Goal: Use online tool/utility: Use online tool/utility

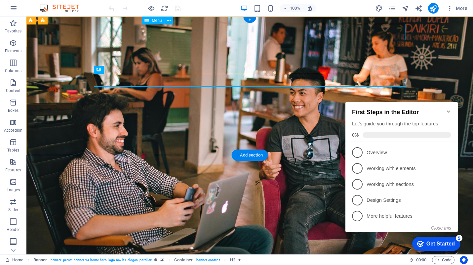
click at [269, 255] on nav "Home About Services Pricing Contact" at bounding box center [250, 263] width 312 height 17
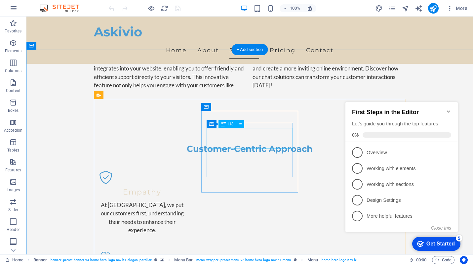
scroll to position [386, 0]
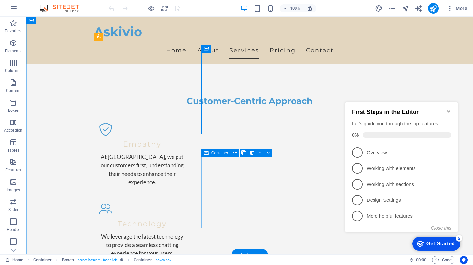
scroll to position [432, 0]
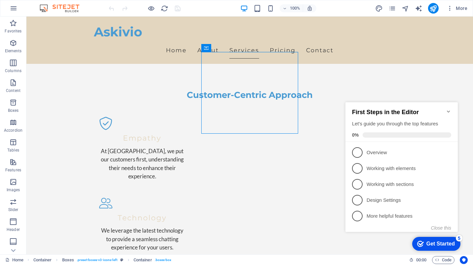
click at [450, 109] on icon "Minimize checklist" at bounding box center [448, 111] width 5 height 5
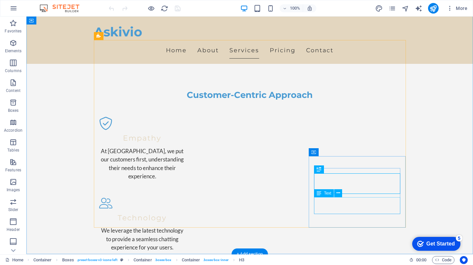
click at [360, 164] on div "Container Spacer" at bounding box center [339, 164] width 50 height 8
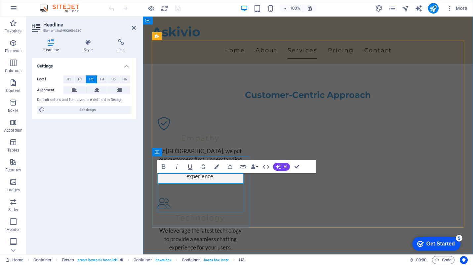
drag, startPoint x: 163, startPoint y: 178, endPoint x: 151, endPoint y: 178, distance: 12.6
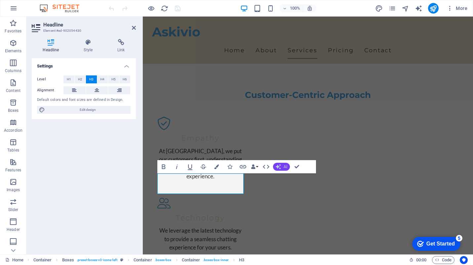
click at [282, 168] on button "AI" at bounding box center [281, 167] width 17 height 8
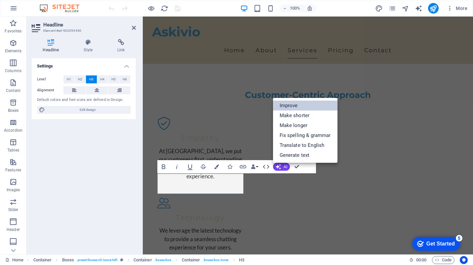
click at [302, 108] on link "Improve" at bounding box center [305, 106] width 64 height 10
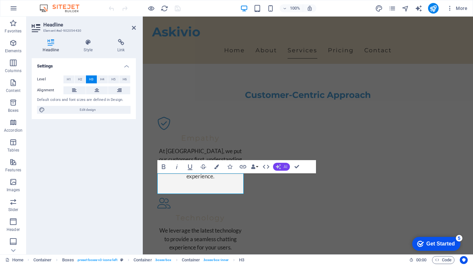
click at [279, 168] on icon "button" at bounding box center [278, 166] width 5 height 5
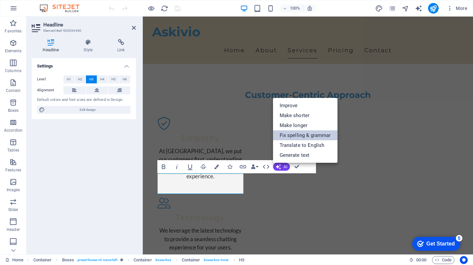
click at [309, 137] on link "Fix spelling & grammar" at bounding box center [305, 135] width 64 height 10
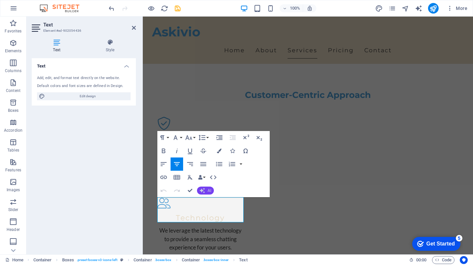
click at [211, 189] on button "AI" at bounding box center [205, 190] width 17 height 8
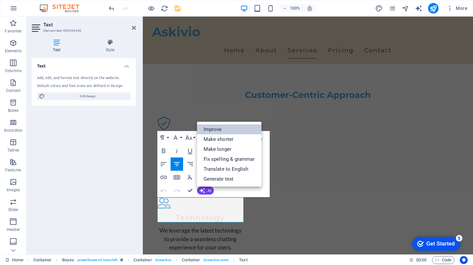
click at [230, 128] on link "Improve" at bounding box center [229, 129] width 64 height 10
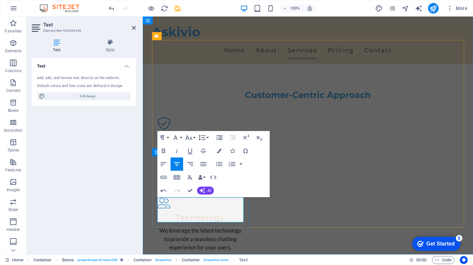
click at [207, 189] on button "AI" at bounding box center [205, 190] width 17 height 8
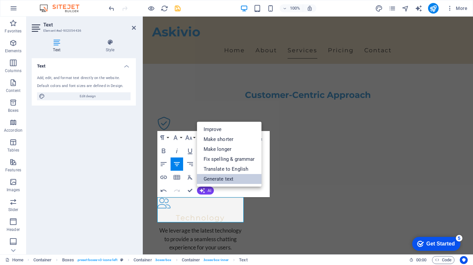
click at [238, 180] on link "Generate text" at bounding box center [229, 179] width 64 height 10
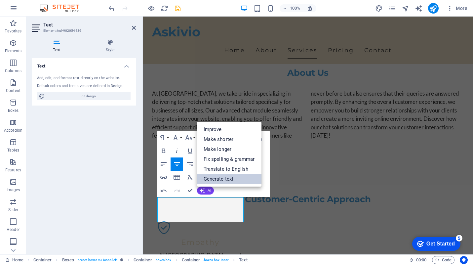
select select "English"
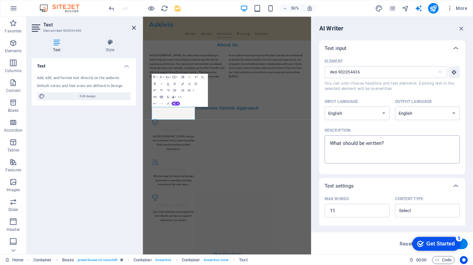
type textarea "x"
click at [373, 145] on textarea "Description x ​" at bounding box center [392, 149] width 129 height 21
type textarea "M"
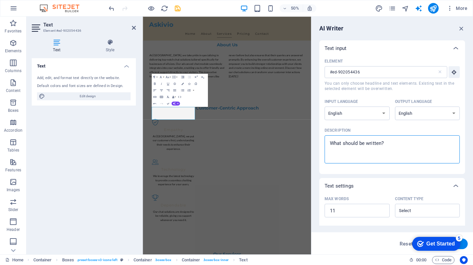
type textarea "x"
type textarea "Mu"
type textarea "x"
type textarea "Mul"
type textarea "x"
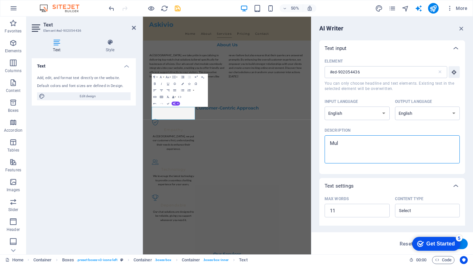
type textarea "Mult"
type textarea "x"
type textarea "Multi"
type textarea "x"
type textarea "Multi"
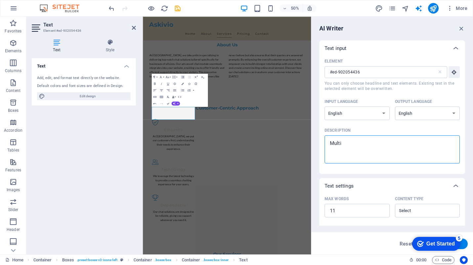
type textarea "x"
type textarea "Multi l"
type textarea "x"
type textarea "Multi la"
type textarea "x"
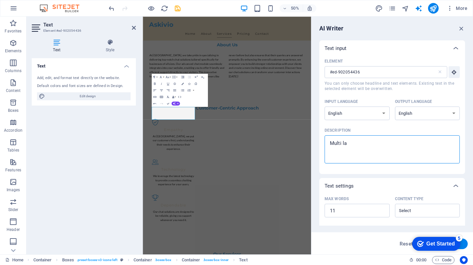
type textarea "Multi lan"
type textarea "x"
type textarea "Multi lang"
type textarea "x"
type textarea "Multi langu"
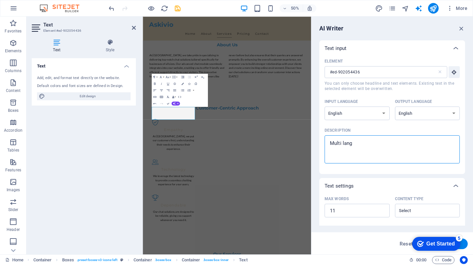
type textarea "x"
type textarea "Multi langua"
type textarea "x"
type textarea "Multi languag"
type textarea "x"
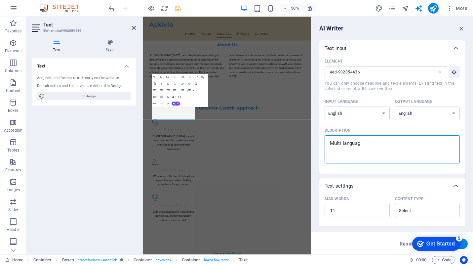
type textarea "Multi language"
type textarea "x"
click at [363, 143] on textarea "Multi language" at bounding box center [392, 149] width 129 height 21
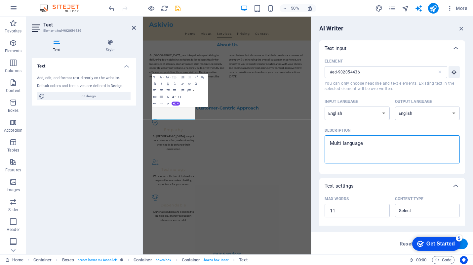
type textarea "o"
type textarea "x"
type textarea "ov"
type textarea "x"
type textarea "ove"
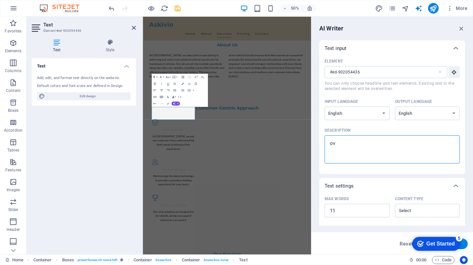
type textarea "x"
type textarea "over"
type textarea "x"
type textarea "over"
type textarea "x"
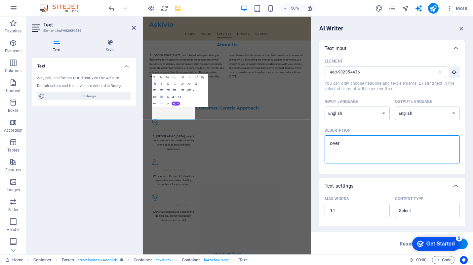
type textarea "over"
type textarea "x"
type textarea "over 1"
type textarea "x"
type textarea "over 10"
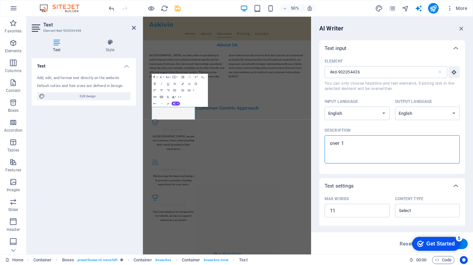
type textarea "x"
type textarea "over 100"
type textarea "x"
type textarea "over 100"
type textarea "x"
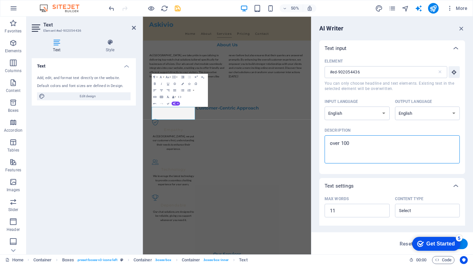
type textarea "over 100 l"
type textarea "x"
type textarea "over 100 la"
type textarea "x"
type textarea "over 100 lan"
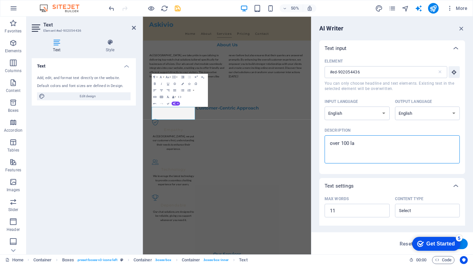
type textarea "x"
type textarea "over 100 lang"
type textarea "x"
type textarea "over 100 langu"
type textarea "x"
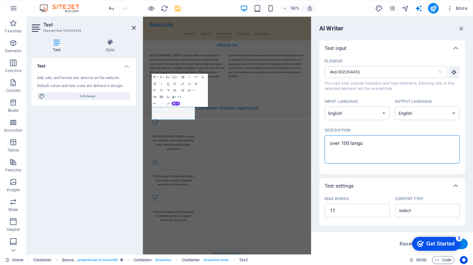
type textarea "over 100 langua"
type textarea "x"
type textarea "over 100 languag"
type textarea "x"
type textarea "over 100 language"
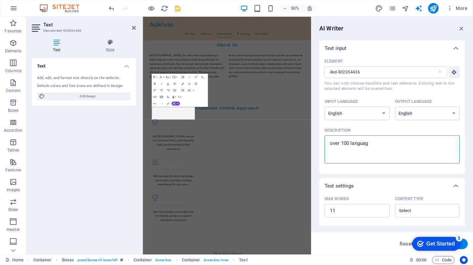
type textarea "x"
type textarea "over 100 language"
type textarea "x"
type textarea "over 100 language t"
type textarea "x"
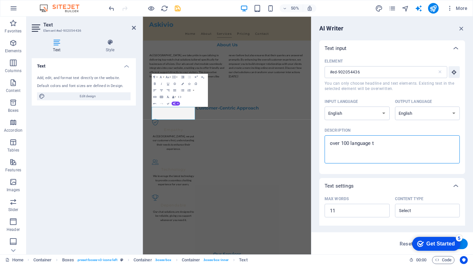
type textarea "over 100 language th"
type textarea "x"
type textarea "over 100 language tha"
type textarea "x"
type textarea "over 100 language tha"
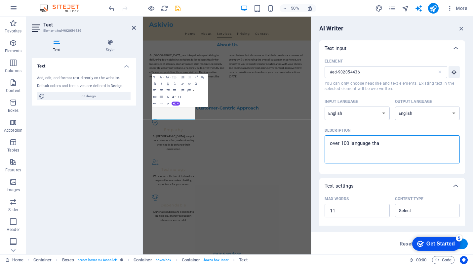
type textarea "x"
type textarea "over 100 language tha t"
type textarea "x"
type textarea "over 100 language tha"
type textarea "x"
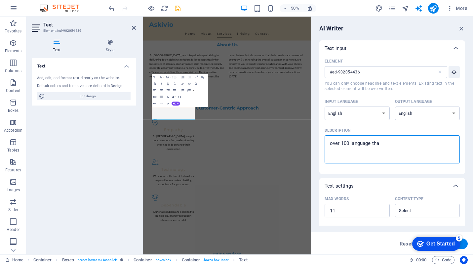
type textarea "over 100 language tha"
type textarea "x"
type textarea "over 100 language th"
type textarea "x"
type textarea "over 100 language tht"
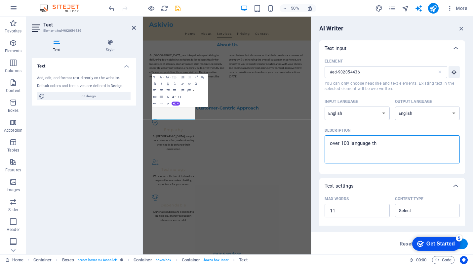
type textarea "x"
type textarea "over 100 language th"
type textarea "x"
type textarea "over 100 language tha"
type textarea "x"
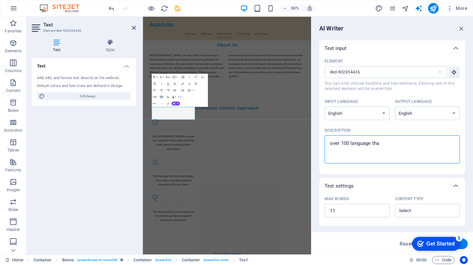
type textarea "over 100 language that"
type textarea "x"
type textarea "over 100 language that"
type textarea "x"
type textarea "over 100 language that c"
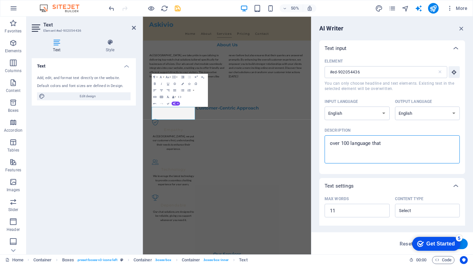
type textarea "x"
type textarea "over 100 language that ca"
type textarea "x"
type textarea "over 100 language that can"
type textarea "x"
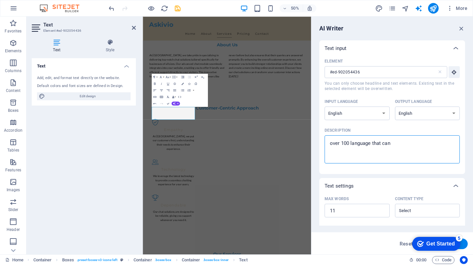
type textarea "over 100 language that can"
type textarea "x"
type textarea "over 100 language that can r"
type textarea "x"
type textarea "over 100 language that can re"
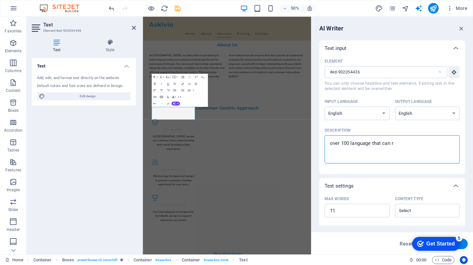
type textarea "x"
type textarea "over 100 language that can res"
type textarea "x"
type textarea "over 100 language that can resp"
type textarea "x"
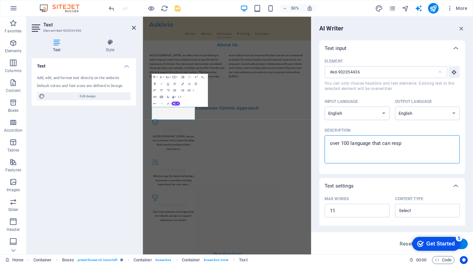
type textarea "over 100 language that can respo"
type textarea "x"
type textarea "over 100 language that can respon"
type textarea "x"
type textarea "over 100 language that can respond"
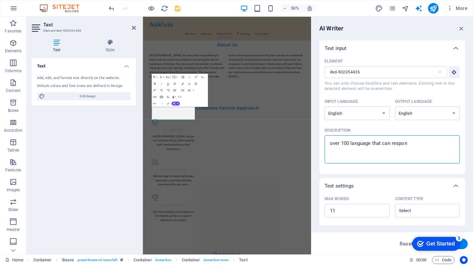
type textarea "x"
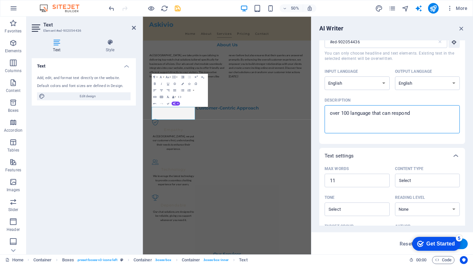
scroll to position [0, 0]
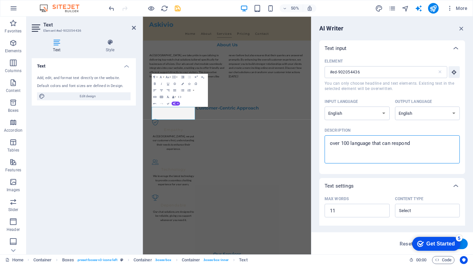
click at [333, 144] on textarea "over 100 language that can respond" at bounding box center [392, 149] width 129 height 21
type textarea "ver 100 language that can respond"
type textarea "x"
type textarea "Over 100 language that can respond"
type textarea "x"
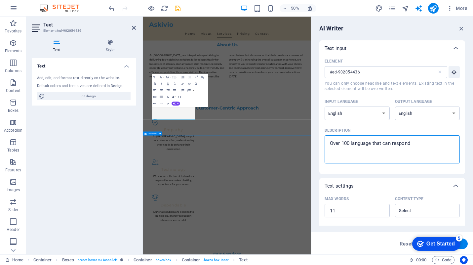
type textarea "Over 100 language that can respond"
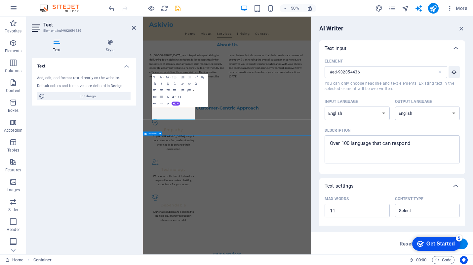
scroll to position [433, 0]
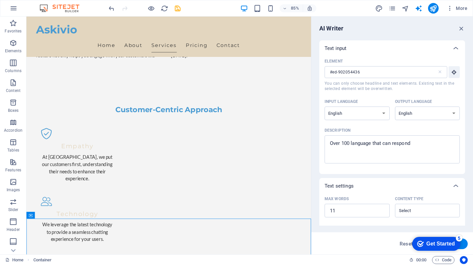
click at [466, 243] on button "Generate text" at bounding box center [445, 243] width 46 height 11
type textarea "x"
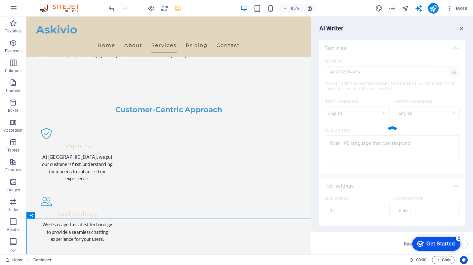
type textarea "x"
type textarea "Interact in over 100 languages for enhanced communication."
type textarea "x"
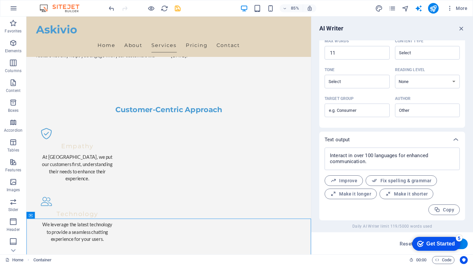
scroll to position [158, 0]
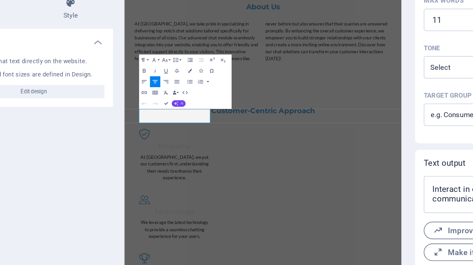
click at [176, 103] on button "AI" at bounding box center [176, 104] width 9 height 4
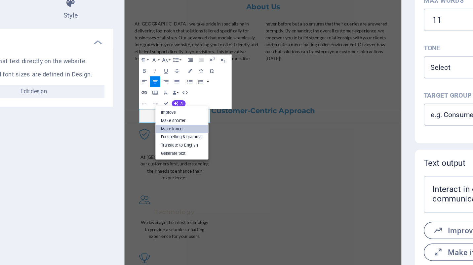
click at [179, 118] on link "Make longer" at bounding box center [178, 118] width 32 height 5
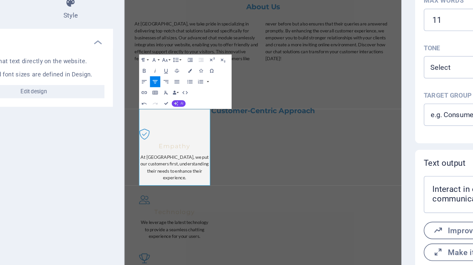
click at [176, 104] on button "AI" at bounding box center [176, 104] width 9 height 4
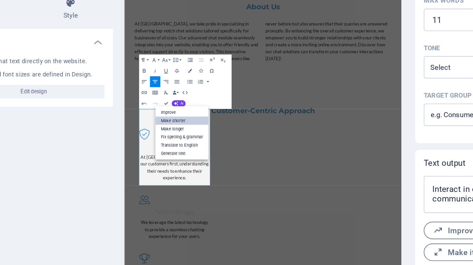
click at [182, 114] on link "Make shorter" at bounding box center [178, 113] width 32 height 5
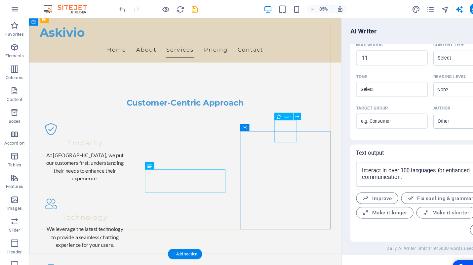
scroll to position [453, 0]
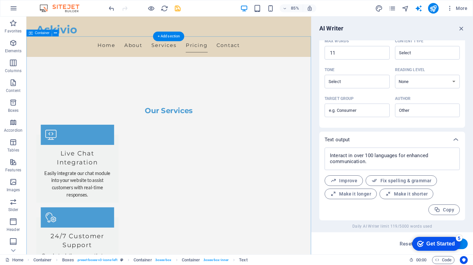
scroll to position [735, 0]
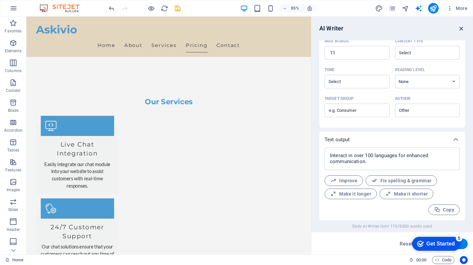
click at [461, 29] on icon "button" at bounding box center [461, 28] width 7 height 7
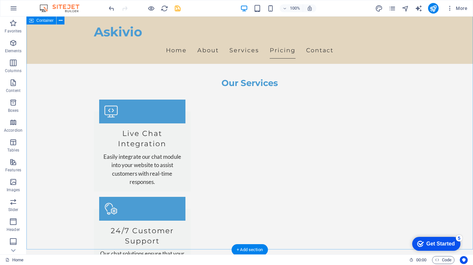
scroll to position [731, 0]
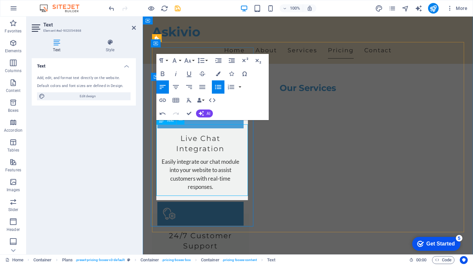
scroll to position [727, 0]
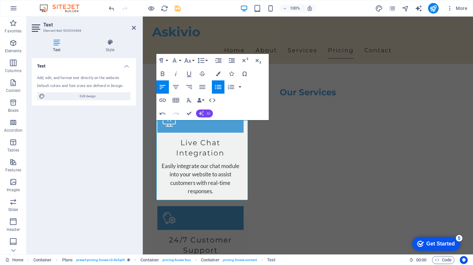
click at [205, 112] on button "AI" at bounding box center [204, 113] width 17 height 8
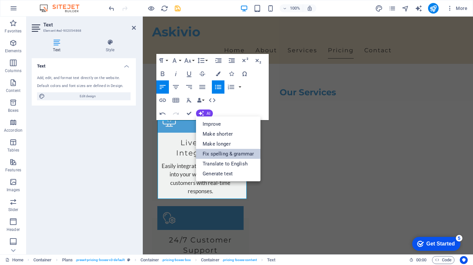
click at [233, 153] on link "Fix spelling & grammar" at bounding box center [228, 154] width 64 height 10
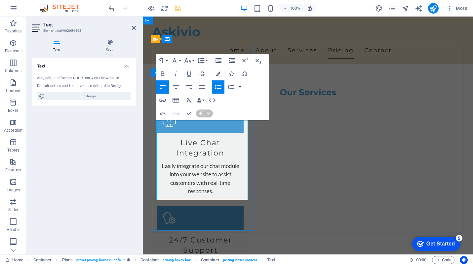
scroll to position [717, 0]
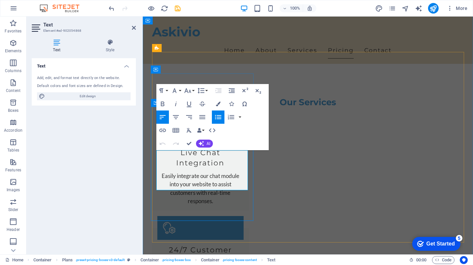
copy li "Multi-language prompt response"
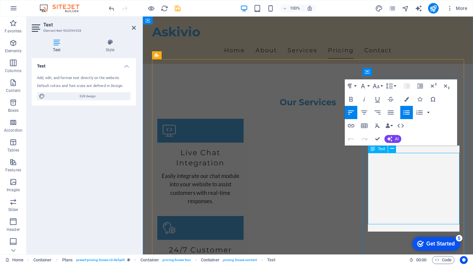
scroll to position [710, 0]
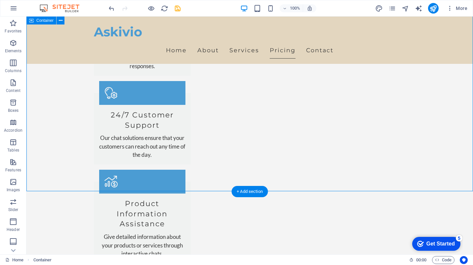
scroll to position [866, 0]
